Goal: Task Accomplishment & Management: Use online tool/utility

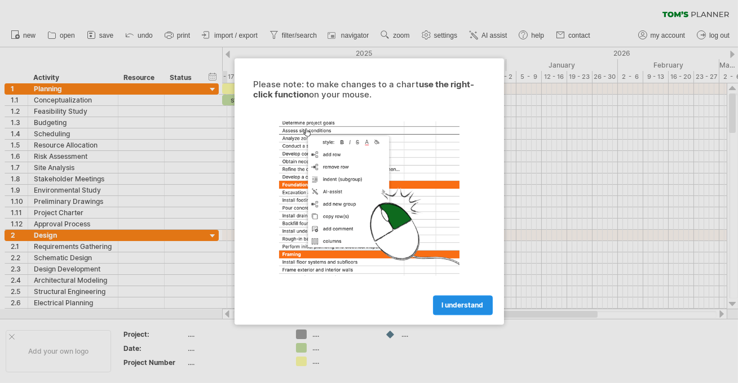
click at [451, 311] on link "I understand" at bounding box center [463, 306] width 60 height 20
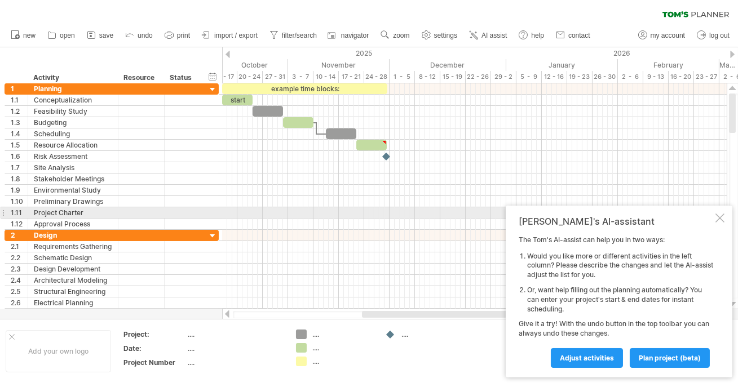
click at [724, 218] on div at bounding box center [719, 218] width 9 height 9
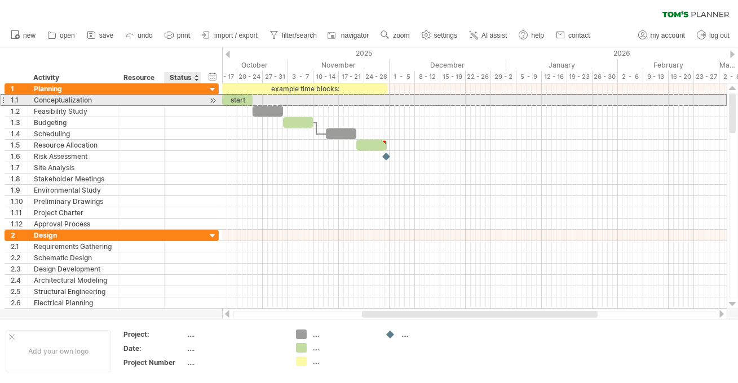
click at [191, 105] on div "**********" at bounding box center [112, 156] width 214 height 147
click at [191, 96] on div at bounding box center [182, 100] width 25 height 11
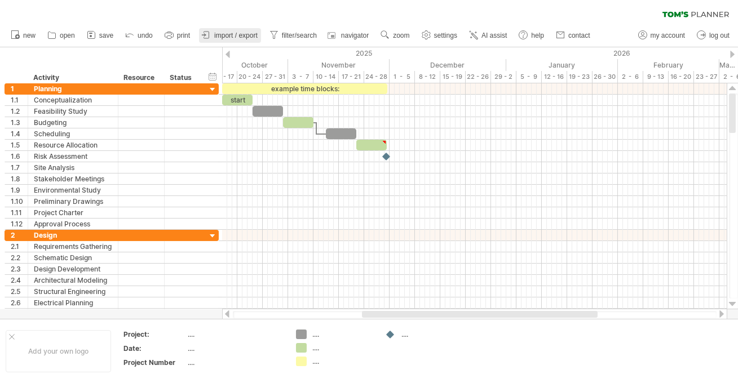
click at [222, 36] on span "import / export" at bounding box center [235, 36] width 43 height 8
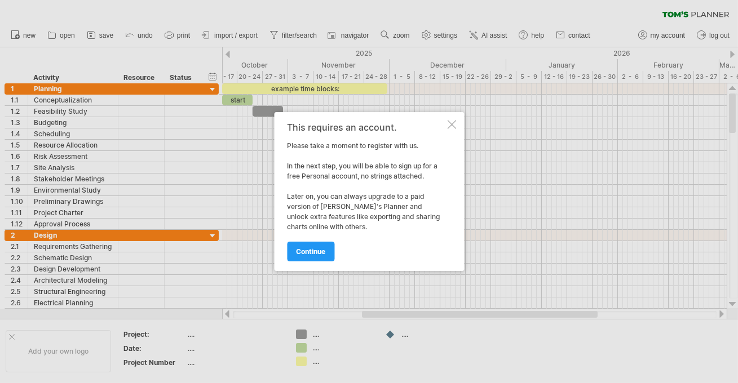
click at [298, 239] on div "continue" at bounding box center [366, 246] width 158 height 29
click at [299, 248] on span "continue" at bounding box center [310, 252] width 29 height 8
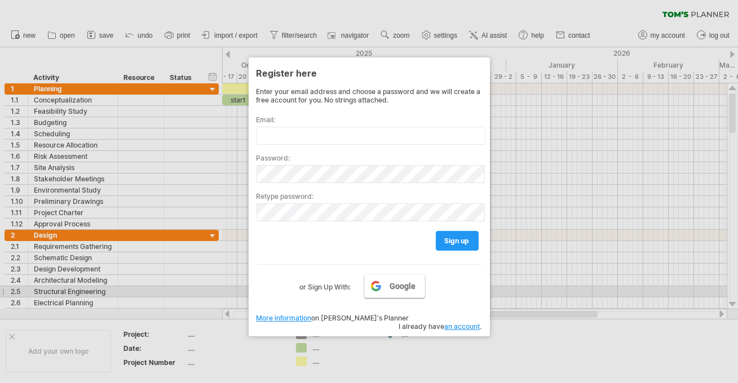
click at [407, 290] on link "Google" at bounding box center [394, 287] width 61 height 24
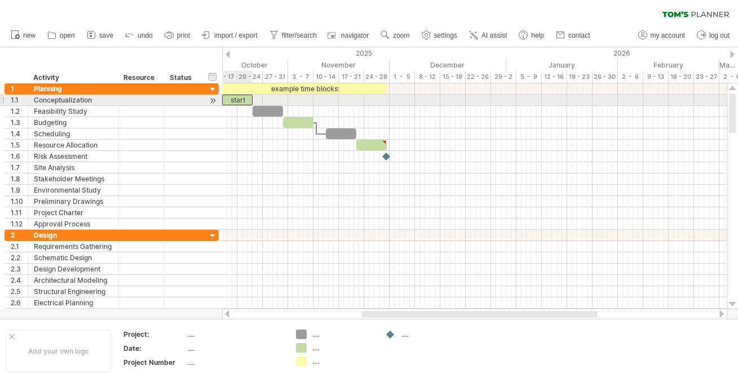
click at [242, 98] on div "start" at bounding box center [237, 100] width 30 height 11
click at [226, 100] on div "*****" at bounding box center [237, 100] width 30 height 11
click at [144, 102] on div at bounding box center [141, 100] width 34 height 11
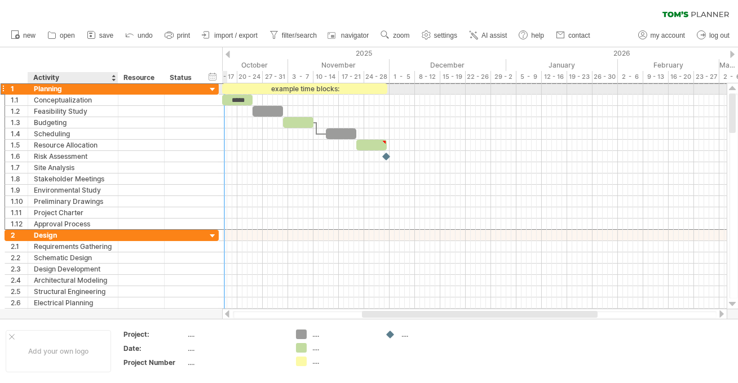
click at [105, 89] on div "Planning" at bounding box center [73, 88] width 78 height 11
click at [62, 88] on div "Planning" at bounding box center [73, 88] width 78 height 11
click at [60, 89] on input "********" at bounding box center [73, 88] width 78 height 11
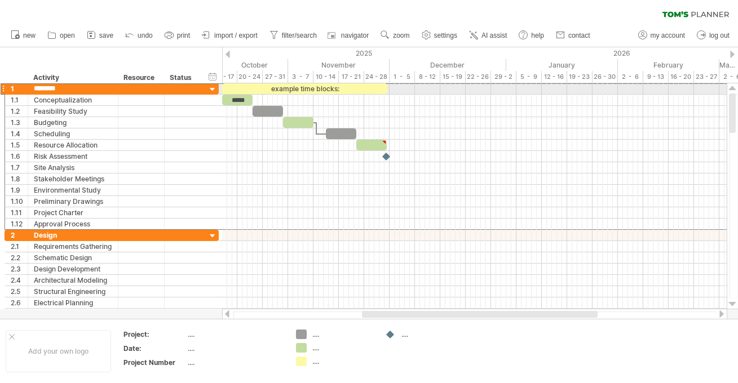
click at [211, 90] on div at bounding box center [212, 90] width 11 height 11
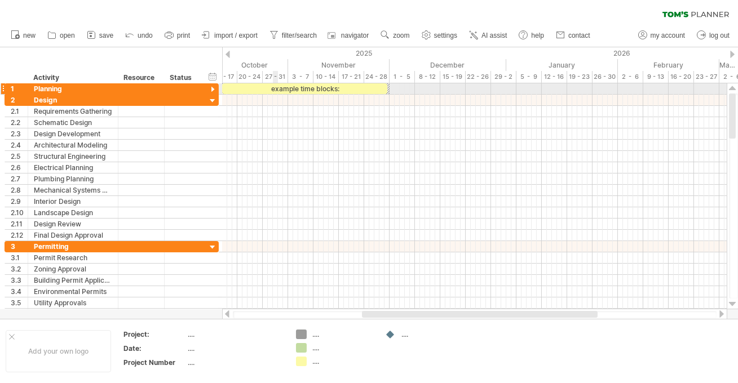
click at [273, 91] on div "example time blocks:" at bounding box center [304, 88] width 165 height 11
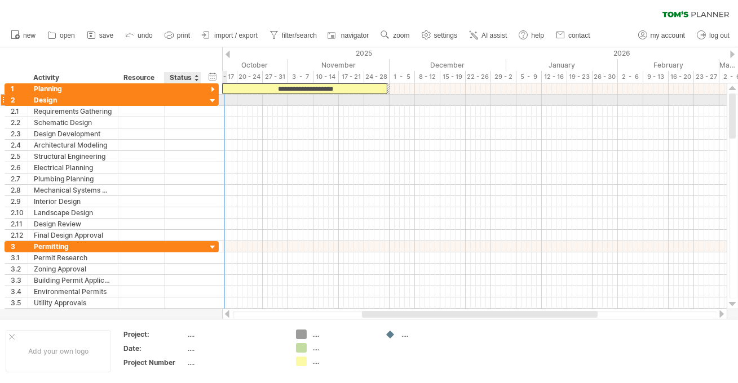
click at [173, 99] on div at bounding box center [182, 100] width 25 height 11
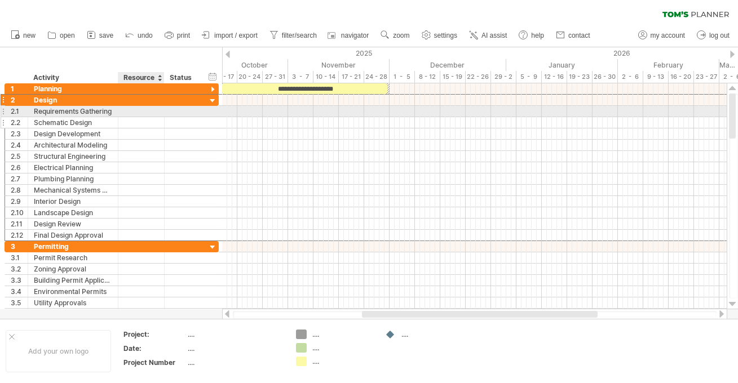
click at [161, 124] on div at bounding box center [163, 122] width 6 height 11
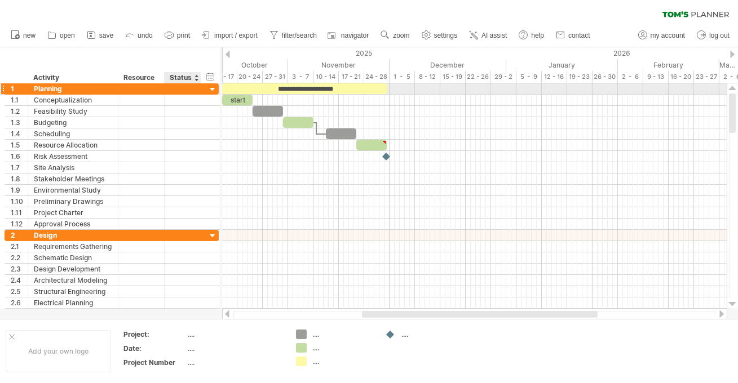
click at [212, 88] on div at bounding box center [212, 90] width 11 height 11
click at [3, 89] on div at bounding box center [3, 89] width 5 height 12
click at [34, 89] on div "Planning" at bounding box center [73, 88] width 78 height 11
click at [41, 89] on input "********" at bounding box center [73, 88] width 78 height 11
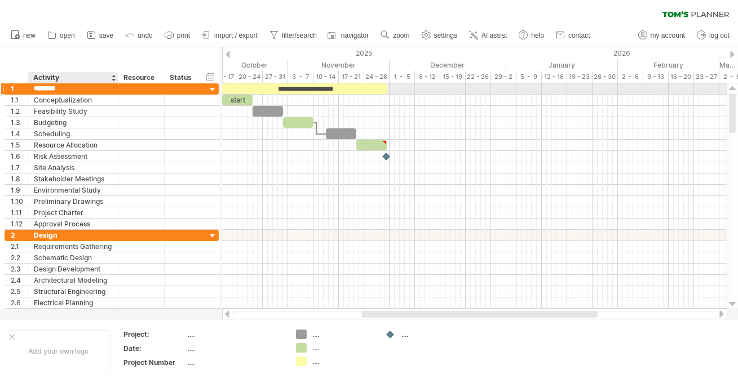
click at [41, 89] on input "********" at bounding box center [73, 88] width 78 height 11
click at [69, 88] on input "**********" at bounding box center [73, 88] width 78 height 11
type input "**********"
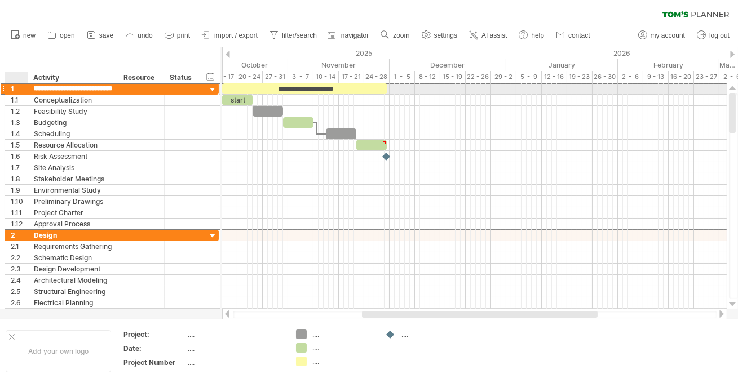
click at [30, 88] on div "**********" at bounding box center [73, 88] width 90 height 11
click at [106, 92] on div "TASK 1: Cost calculator ([PERSON_NAME])" at bounding box center [73, 88] width 78 height 11
click at [113, 91] on div "**********" at bounding box center [73, 88] width 90 height 11
click at [100, 88] on div "TASK 1: Cost calculator ([PERSON_NAME])" at bounding box center [73, 88] width 78 height 11
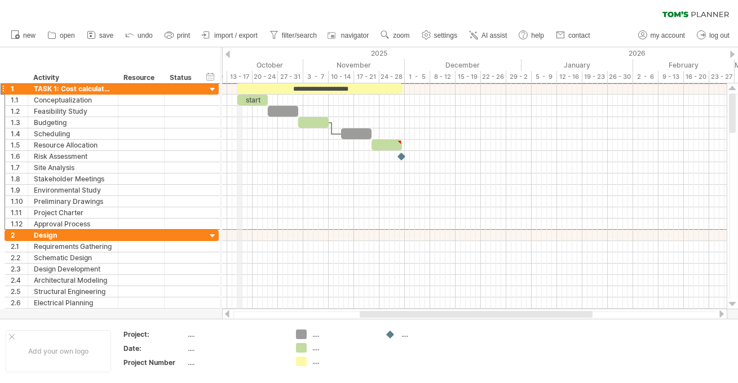
drag, startPoint x: 223, startPoint y: 51, endPoint x: 238, endPoint y: 72, distance: 25.8
click at [431, 38] on use at bounding box center [426, 34] width 11 height 11
select select "*"
select select "**"
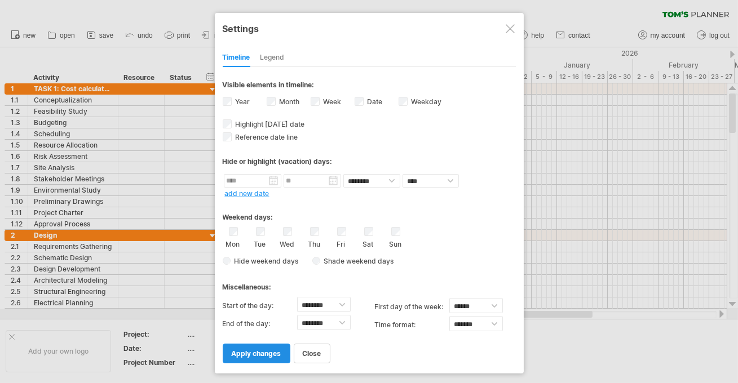
click at [272, 350] on span "apply changes" at bounding box center [257, 354] width 50 height 8
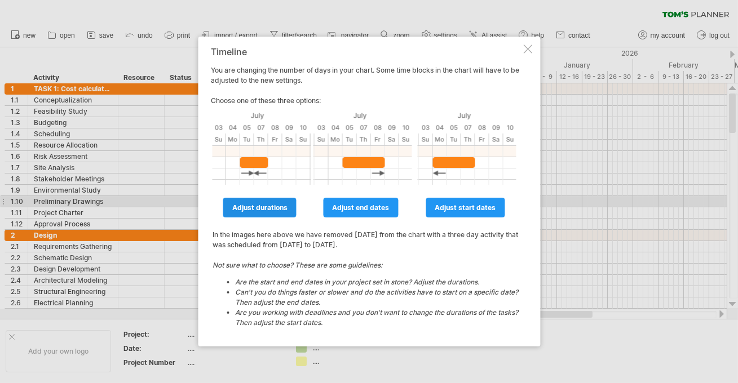
click at [278, 204] on span "adjust durations" at bounding box center [259, 208] width 55 height 8
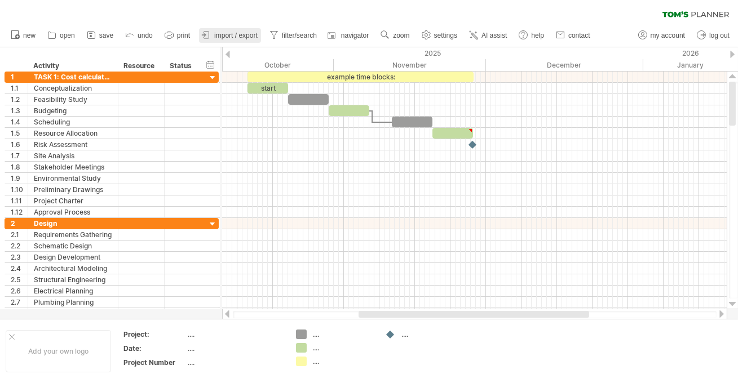
click at [226, 33] on span "import / export" at bounding box center [235, 36] width 43 height 8
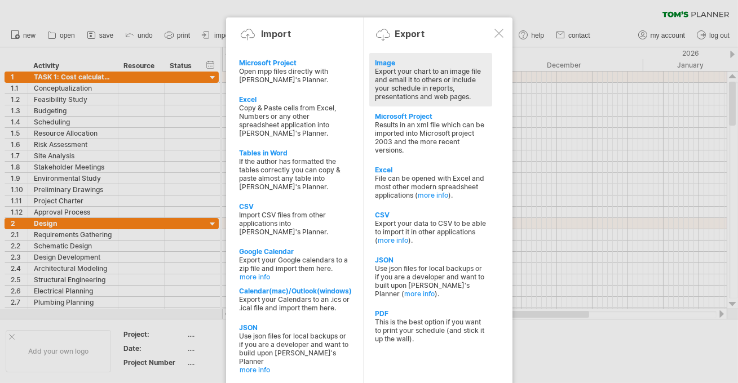
click at [420, 94] on div "Export your chart to an image file and email it to others or include your sched…" at bounding box center [431, 84] width 112 height 34
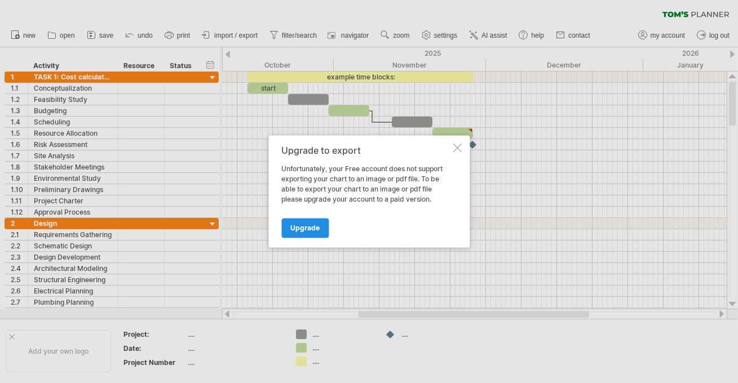
click at [320, 227] on link "Upgrade" at bounding box center [304, 229] width 47 height 20
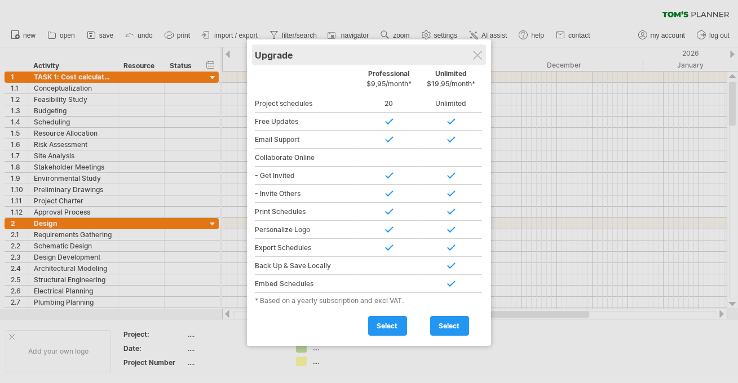
click at [476, 49] on div "Upgrade" at bounding box center [369, 55] width 228 height 20
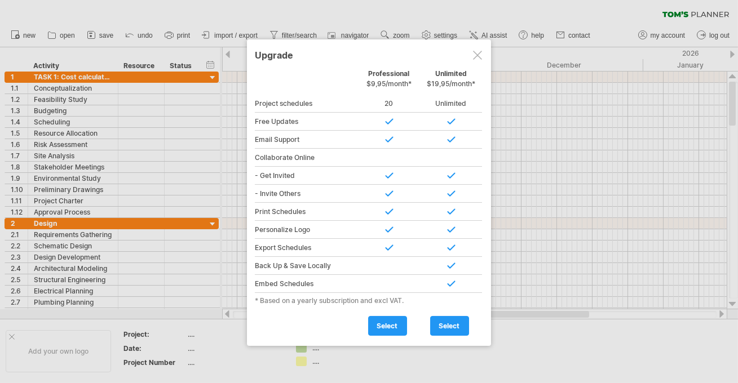
click at [478, 52] on div at bounding box center [477, 55] width 9 height 9
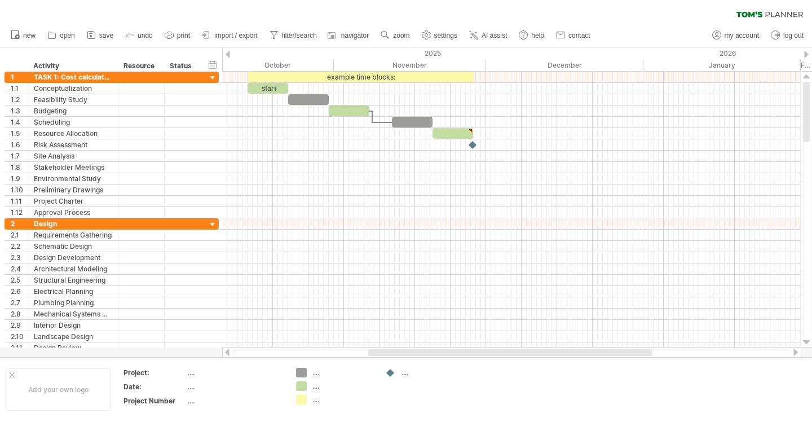
click at [226, 54] on div at bounding box center [228, 54] width 5 height 7
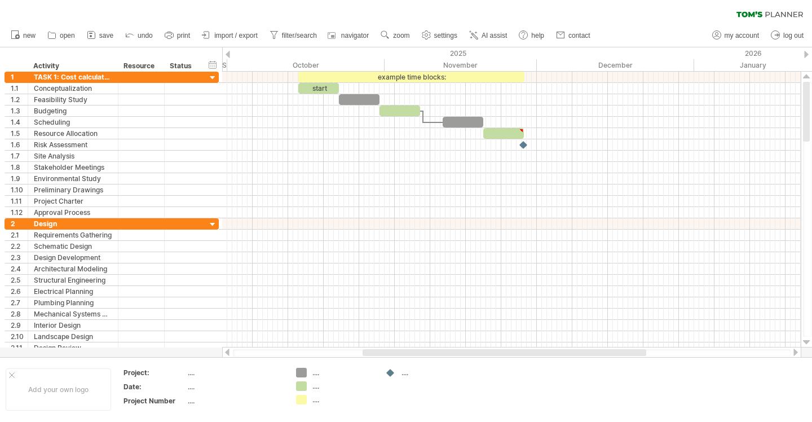
click at [226, 54] on div at bounding box center [228, 54] width 5 height 7
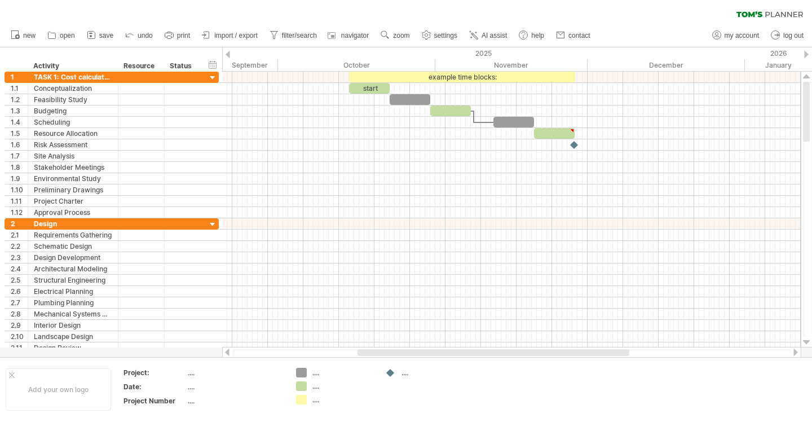
click at [737, 56] on div at bounding box center [806, 54] width 5 height 7
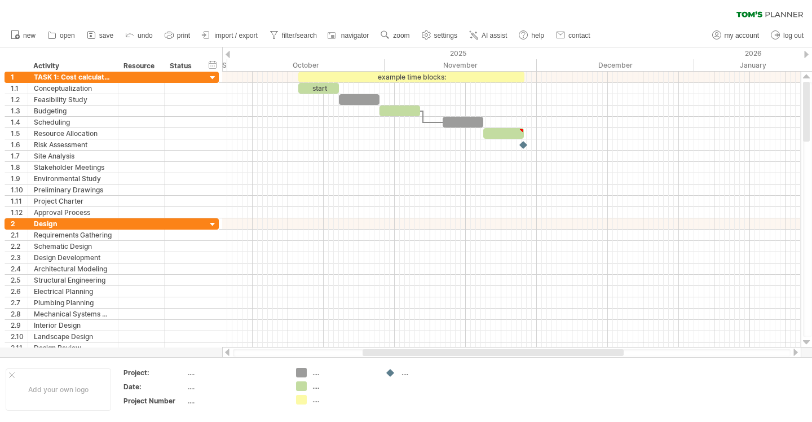
click at [737, 56] on div at bounding box center [806, 54] width 5 height 7
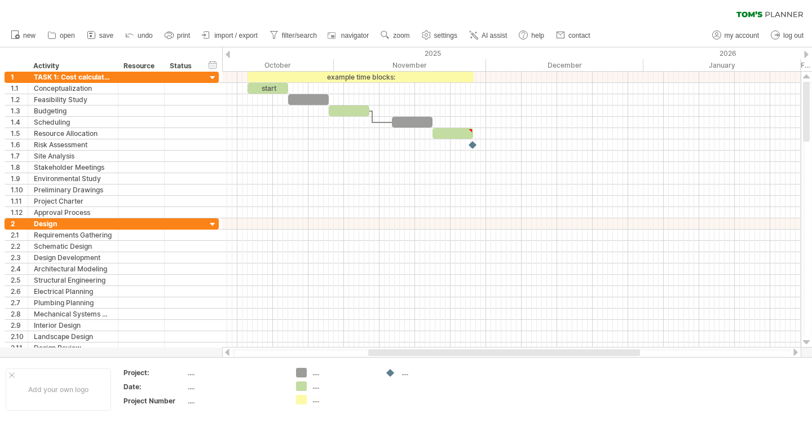
click at [737, 56] on div at bounding box center [806, 54] width 5 height 7
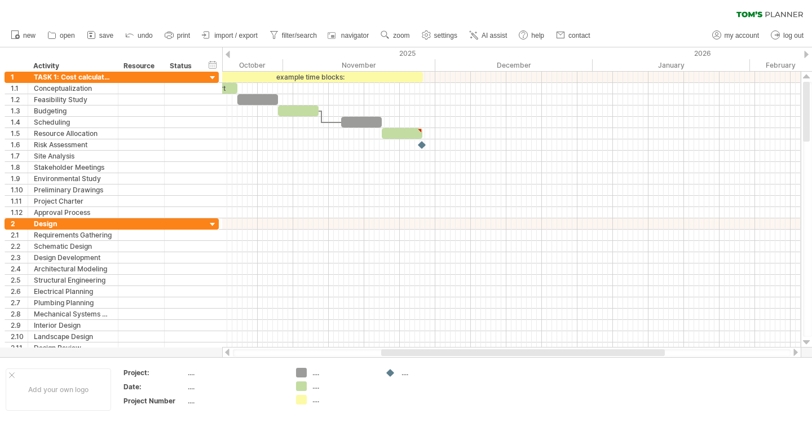
click at [228, 56] on div at bounding box center [228, 54] width 5 height 7
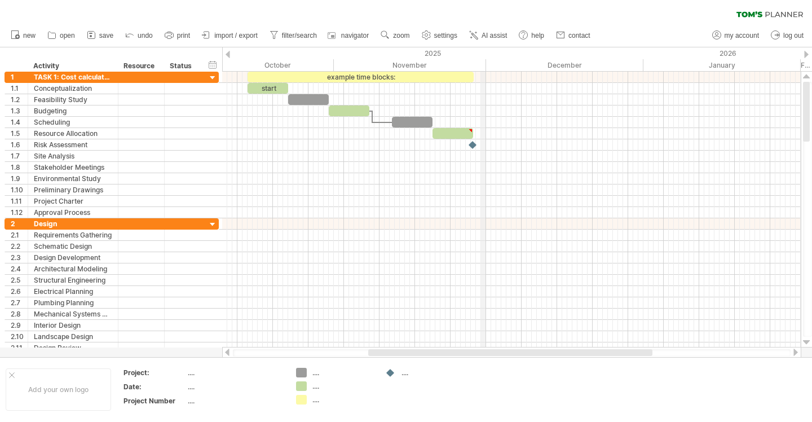
click at [485, 67] on div "November" at bounding box center [410, 65] width 152 height 12
click at [439, 30] on link "settings" at bounding box center [440, 35] width 42 height 15
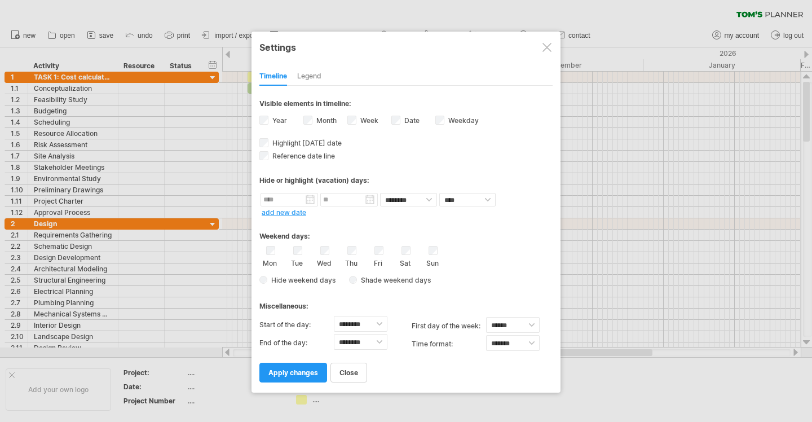
click at [310, 69] on div "Legend" at bounding box center [309, 77] width 24 height 18
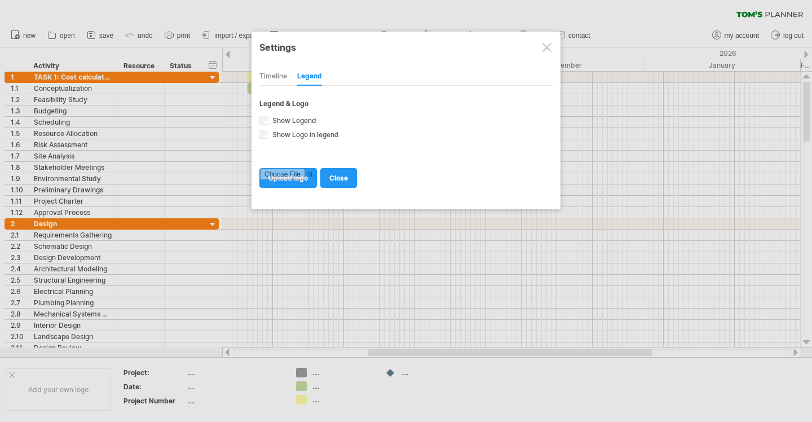
click at [544, 51] on div at bounding box center [546, 47] width 9 height 9
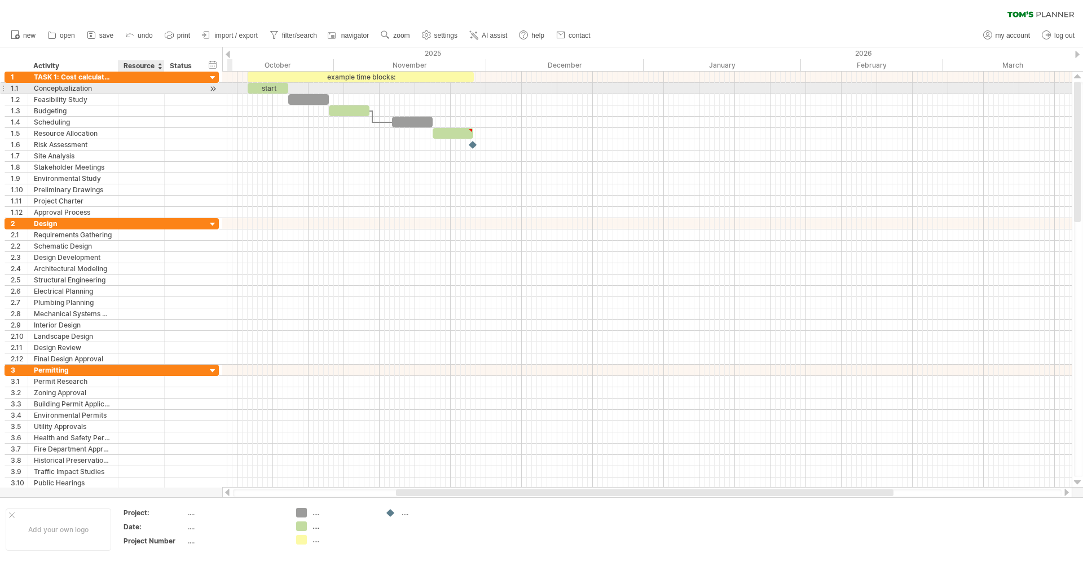
click at [128, 89] on div at bounding box center [141, 88] width 34 height 11
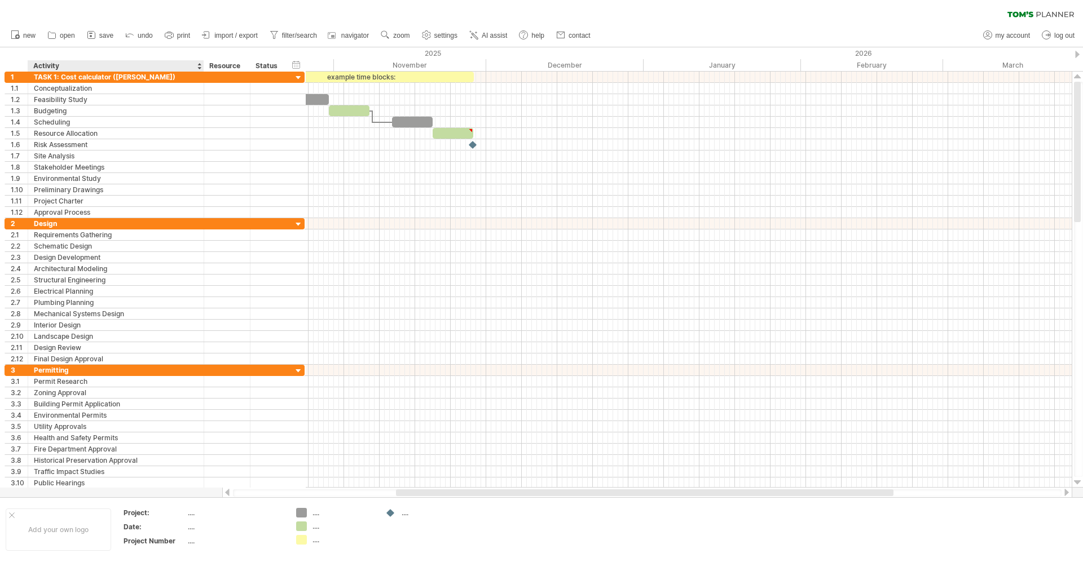
drag, startPoint x: 117, startPoint y: 64, endPoint x: 202, endPoint y: 65, distance: 85.7
click at [202, 65] on div "******** Activity ******** Resource ****** Status" at bounding box center [146, 65] width 282 height 11
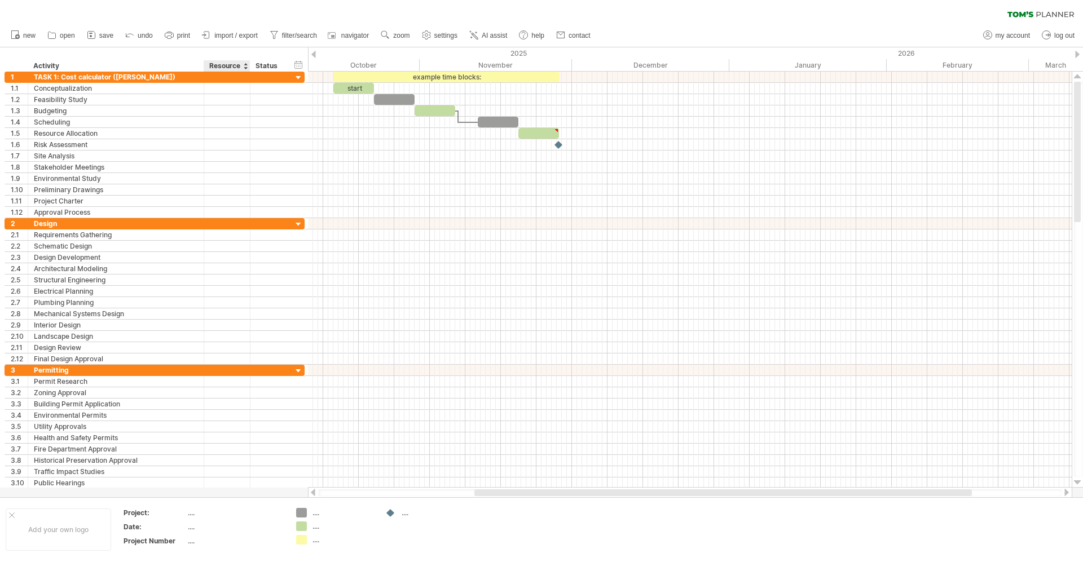
click at [223, 67] on div "Resource" at bounding box center [226, 65] width 34 height 11
click at [245, 70] on div at bounding box center [245, 65] width 5 height 11
click at [236, 52] on div "hide start/end/duration show start/end/duration ******** Activity ******** Reso…" at bounding box center [154, 59] width 308 height 24
click at [229, 70] on div "Resource" at bounding box center [226, 65] width 34 height 11
click at [267, 65] on div "Status" at bounding box center [267, 65] width 25 height 11
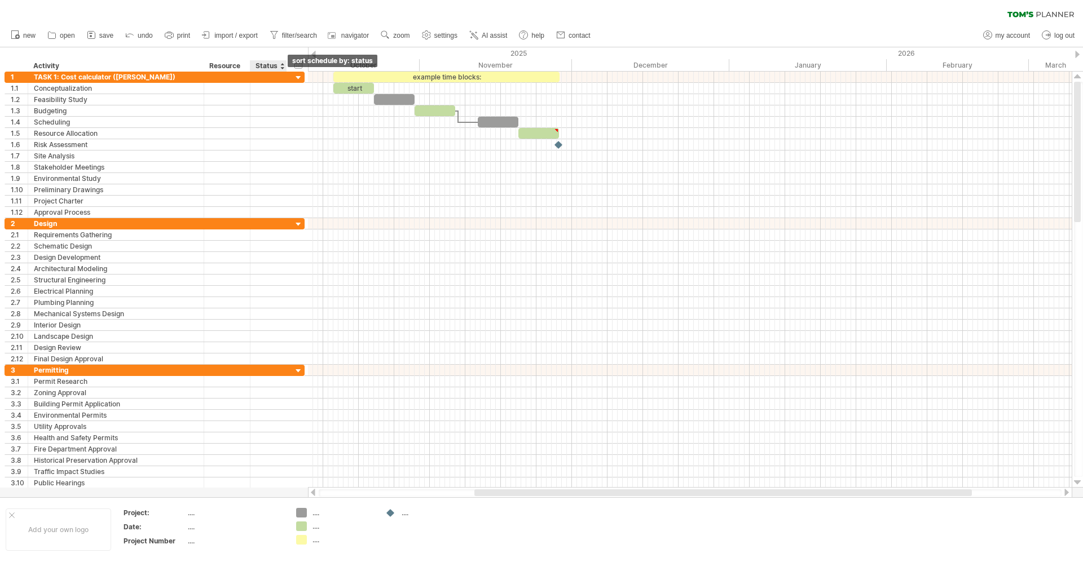
click at [280, 67] on div at bounding box center [282, 65] width 5 height 11
click at [220, 61] on div "Resource" at bounding box center [226, 65] width 34 height 11
click at [445, 41] on link "settings" at bounding box center [440, 35] width 42 height 15
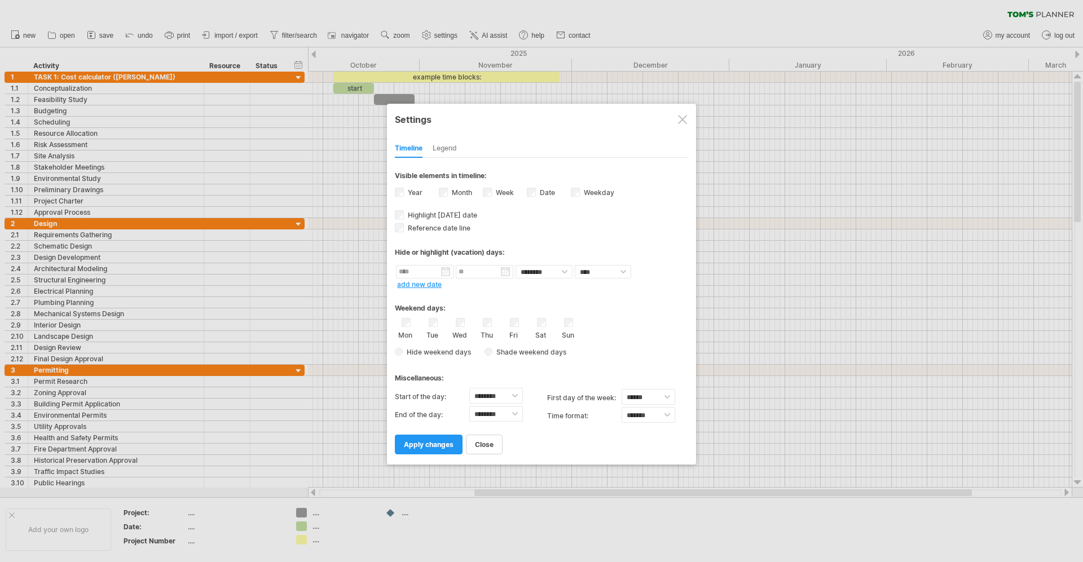
click at [681, 121] on div at bounding box center [682, 119] width 9 height 9
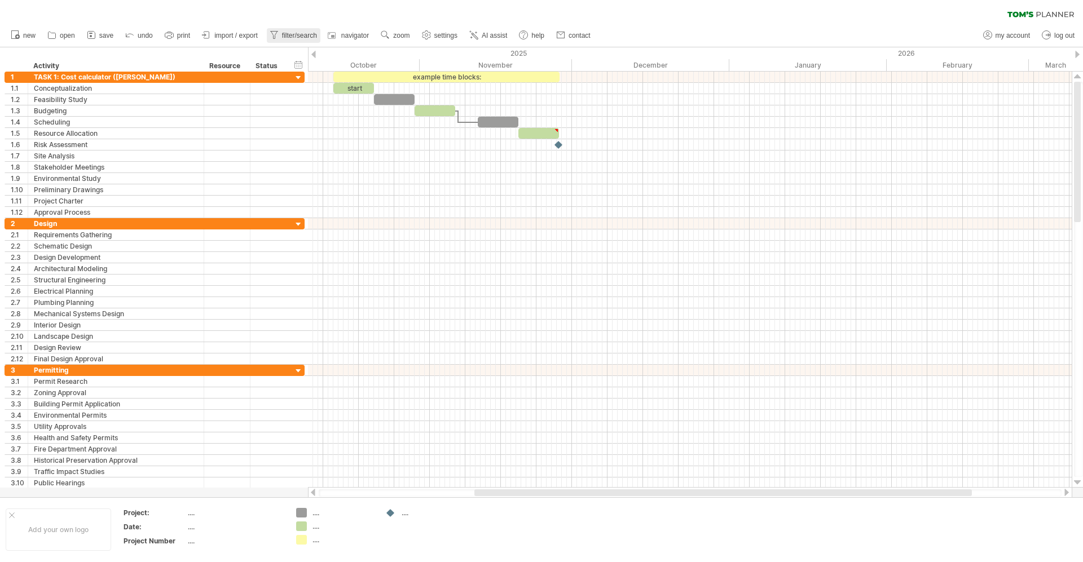
click at [299, 35] on span "filter/search" at bounding box center [299, 36] width 35 height 8
type input "**********"
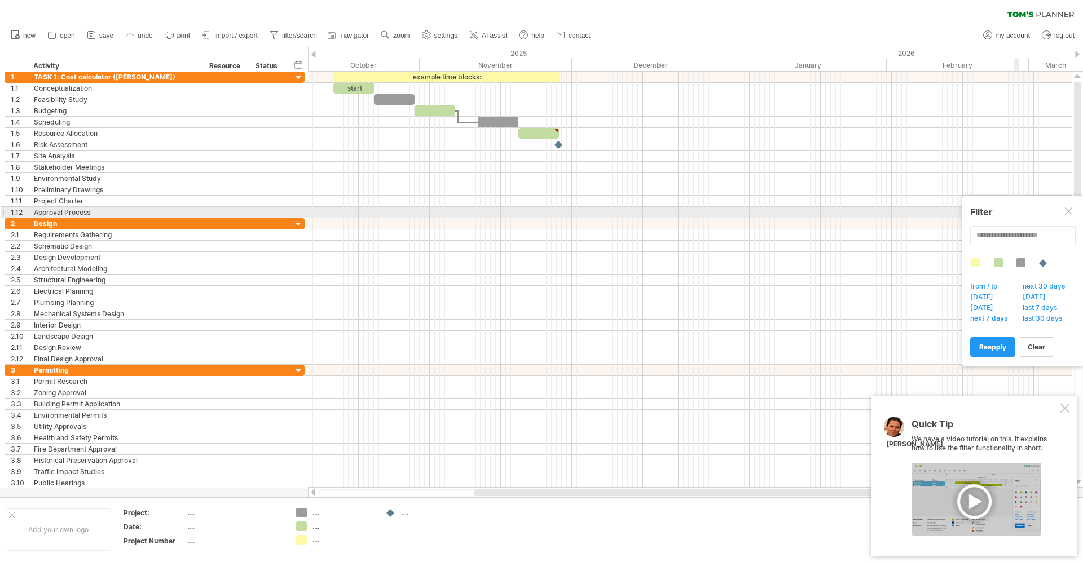
click at [737, 210] on div at bounding box center [1069, 211] width 9 height 9
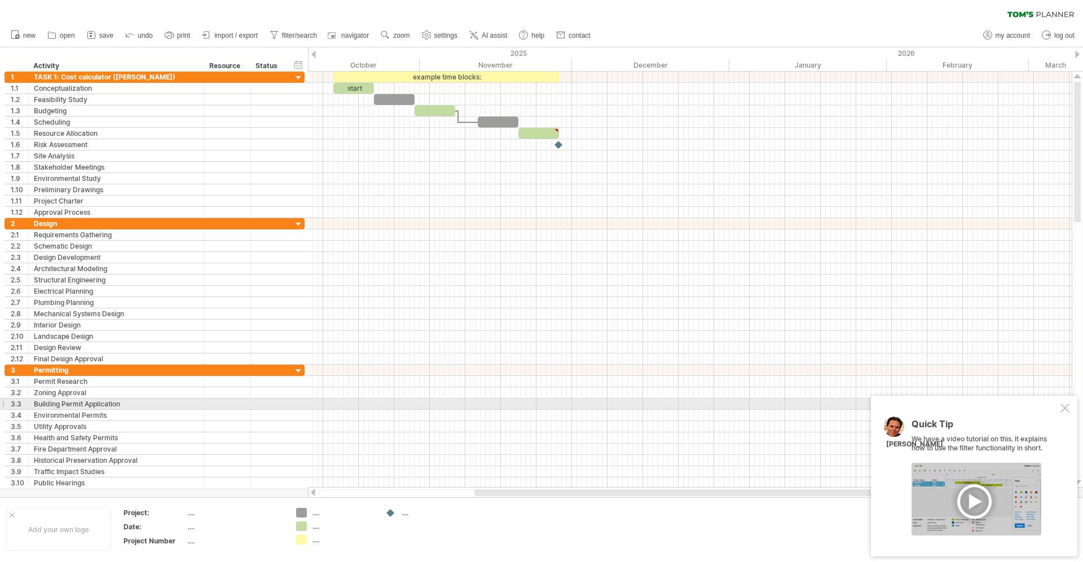
click at [737, 383] on div "Quick Tip We have a video tutorial on this. It explains how to use the filter f…" at bounding box center [974, 476] width 206 height 161
click at [737, 383] on div at bounding box center [1064, 408] width 9 height 9
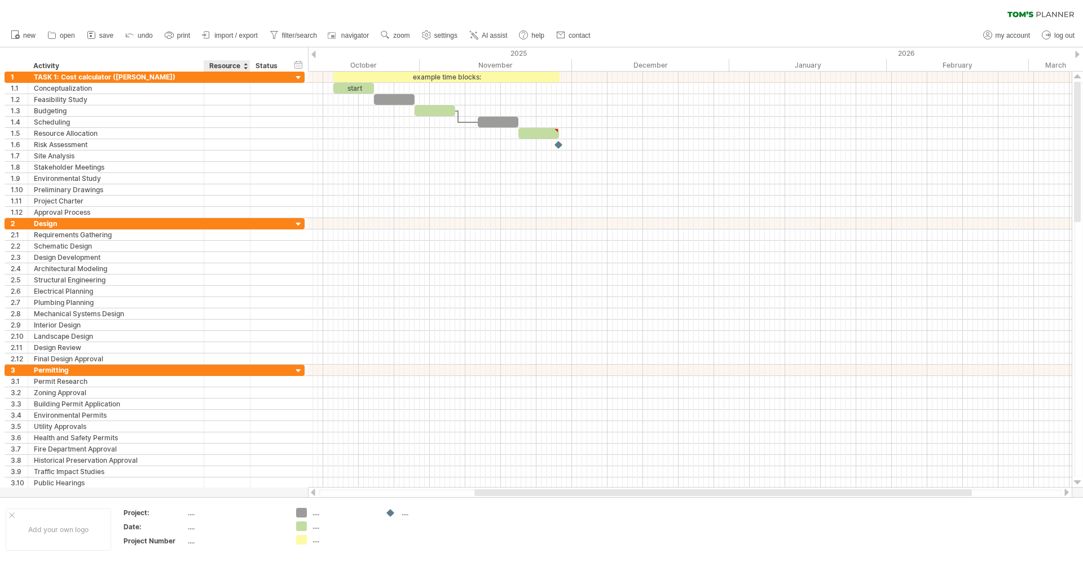
click at [214, 67] on div "Resource" at bounding box center [226, 65] width 34 height 11
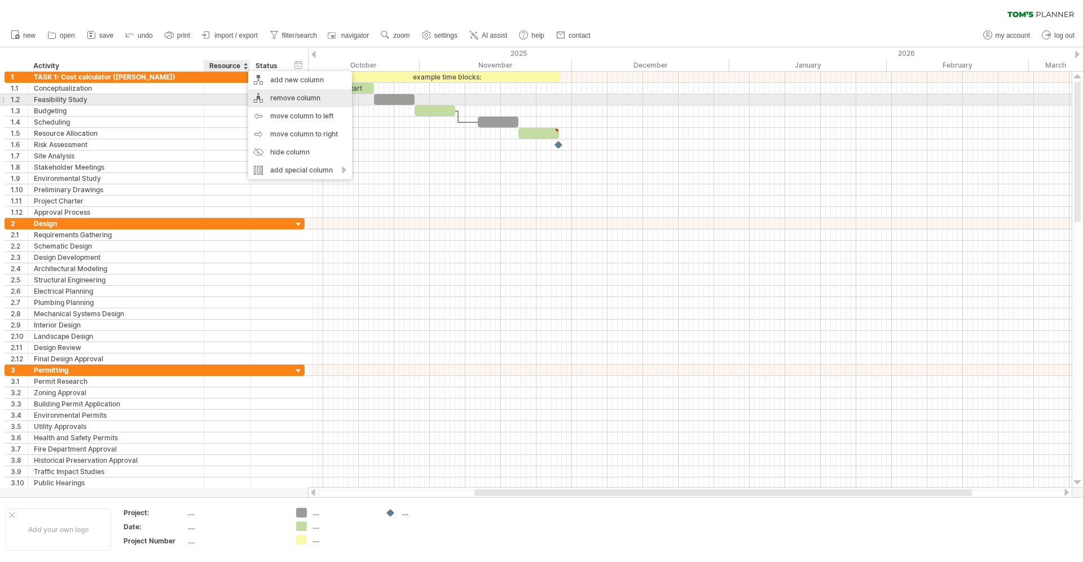
click at [279, 97] on div "remove column" at bounding box center [300, 98] width 104 height 18
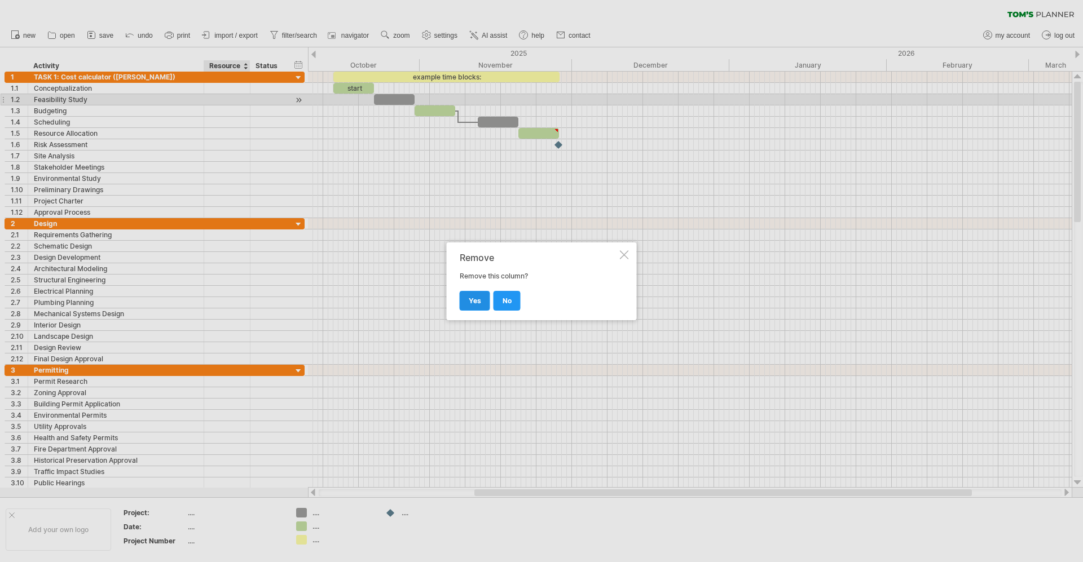
click at [476, 306] on link "yes" at bounding box center [475, 301] width 30 height 20
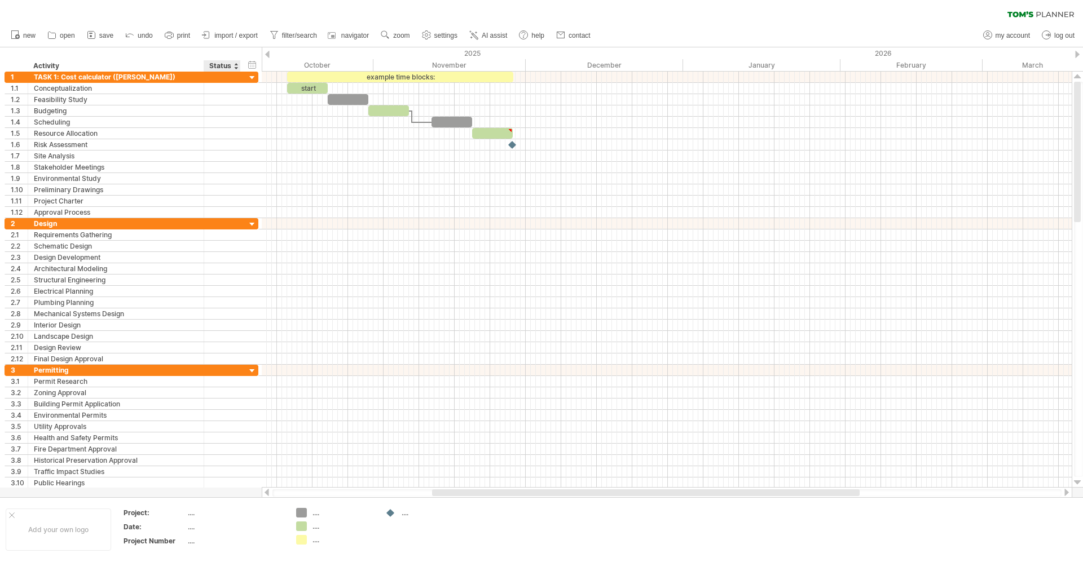
click at [223, 67] on div "Status" at bounding box center [221, 65] width 25 height 11
click at [223, 62] on div "Status" at bounding box center [221, 65] width 25 height 11
click at [233, 68] on div at bounding box center [235, 65] width 5 height 11
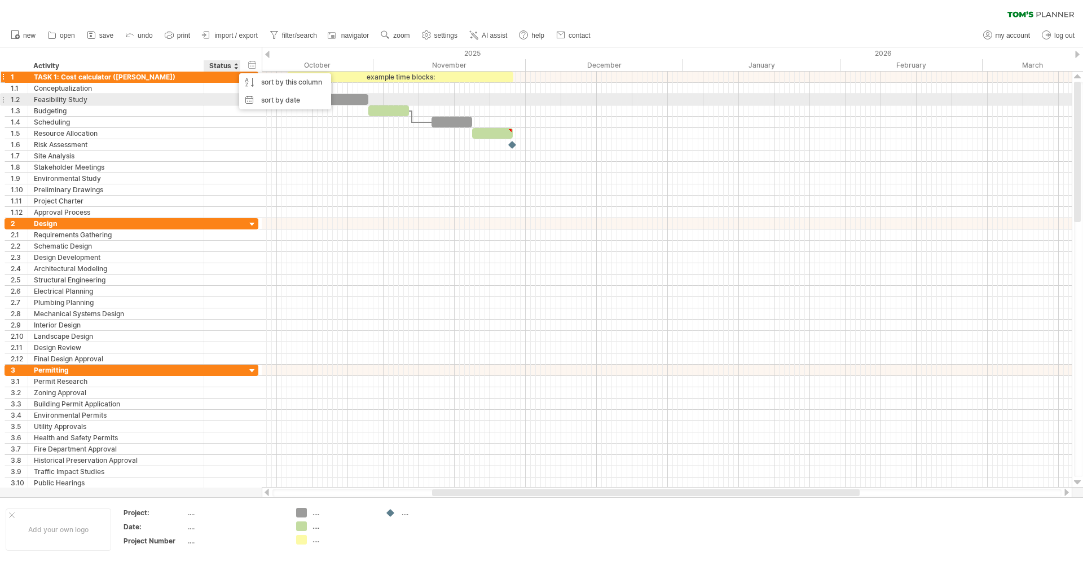
drag, startPoint x: 286, startPoint y: 104, endPoint x: 215, endPoint y: 82, distance: 74.4
click at [215, 82] on div "Trying to reach [DOMAIN_NAME] Connected again... 0% clear filter new 1" at bounding box center [541, 281] width 1083 height 562
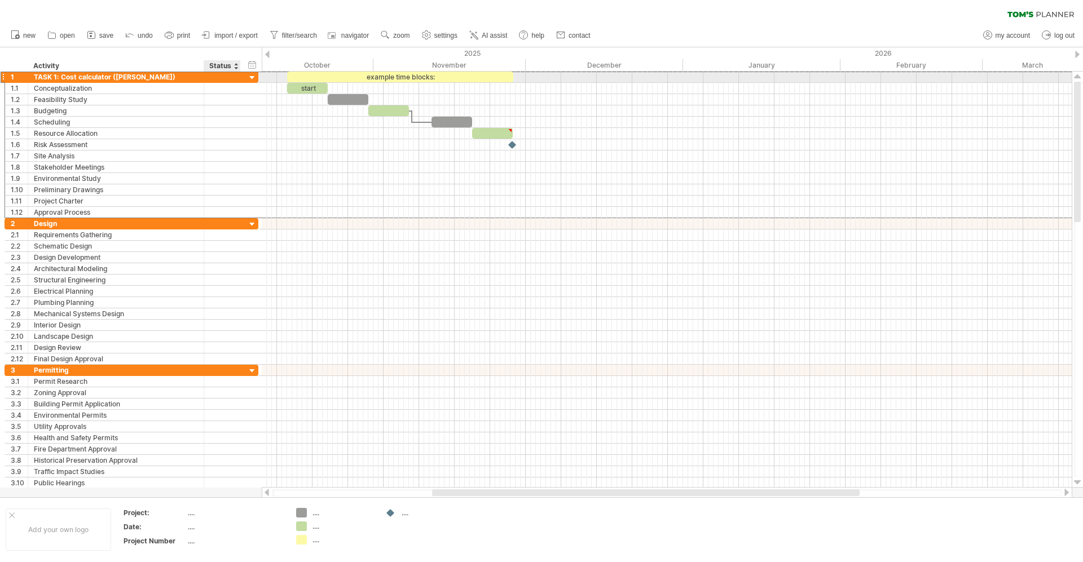
click at [219, 77] on div at bounding box center [222, 77] width 25 height 11
click at [169, 78] on div "TASK 1: Cost calculator ([PERSON_NAME])" at bounding box center [116, 77] width 164 height 11
click at [204, 79] on div at bounding box center [222, 77] width 37 height 11
click at [213, 79] on div at bounding box center [222, 77] width 25 height 11
type input "*"
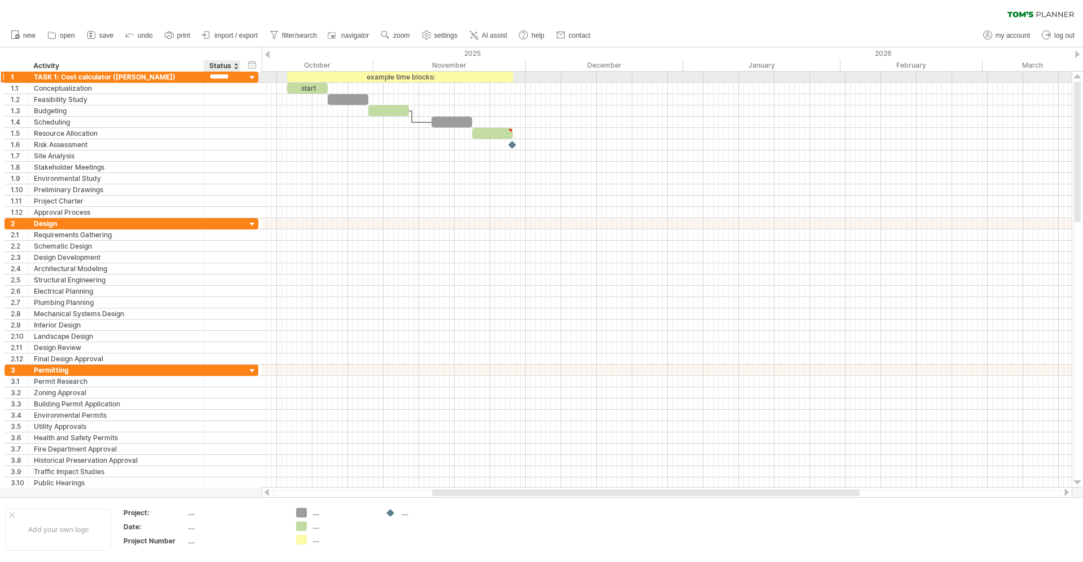
type input "********"
click at [214, 58] on div "hide start/end/duration show start/end/duration ******** Activity ****** Status" at bounding box center [131, 59] width 262 height 24
click at [215, 64] on div "Status" at bounding box center [221, 65] width 25 height 11
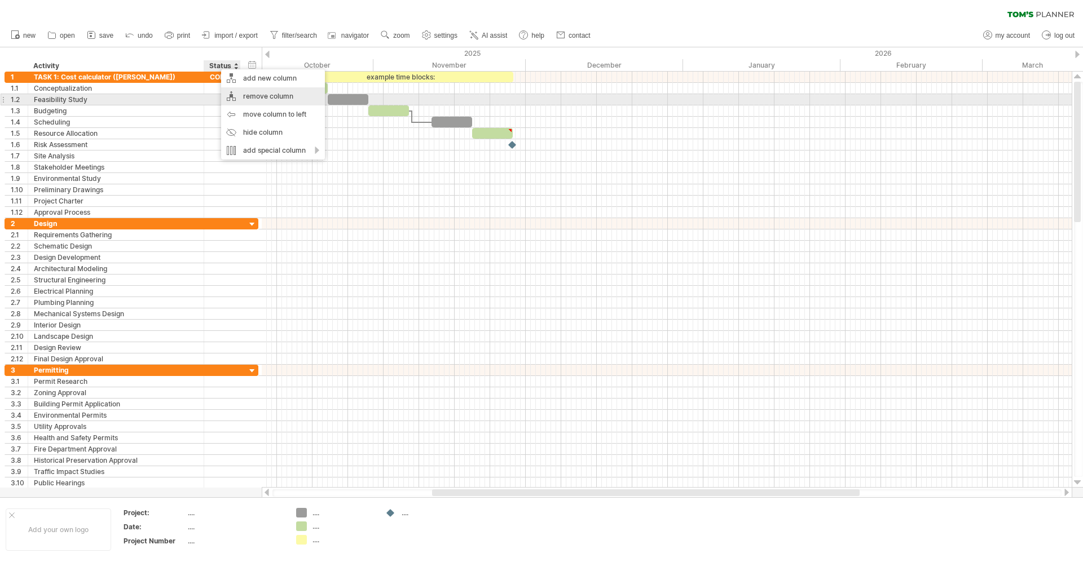
click at [254, 97] on div "remove column" at bounding box center [273, 96] width 104 height 18
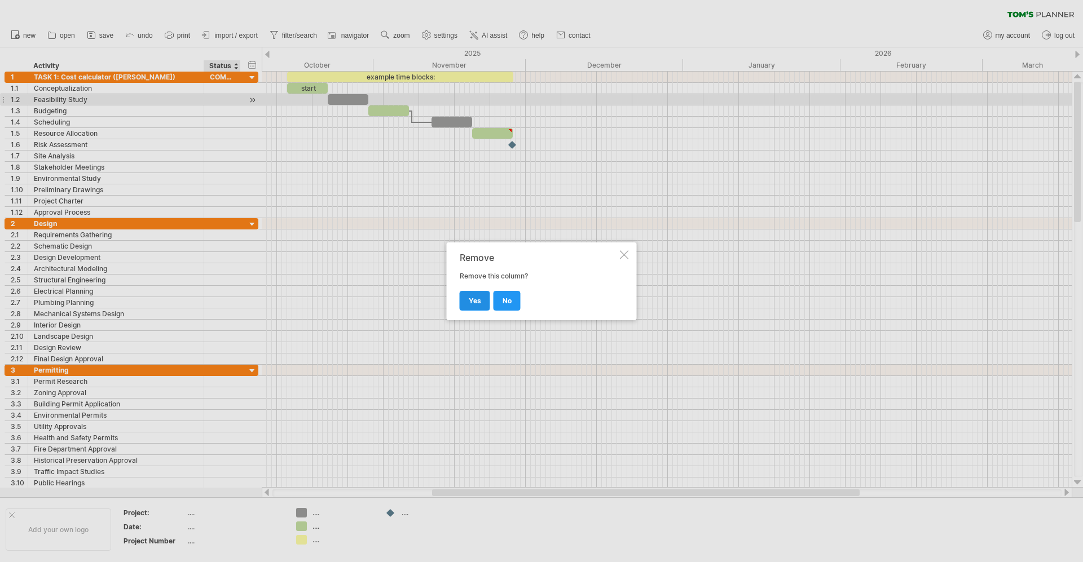
click at [462, 297] on link "yes" at bounding box center [475, 301] width 30 height 20
